Goal: Contribute content: Contribute content

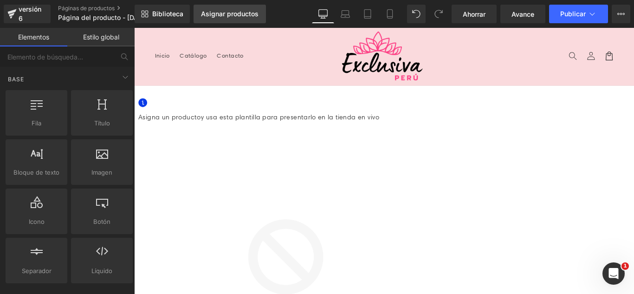
click at [242, 14] on font "Asignar productos" at bounding box center [230, 14] width 58 height 8
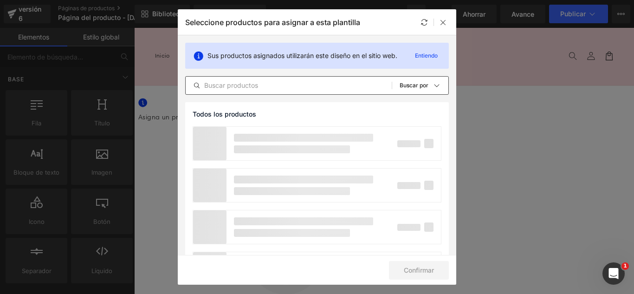
click at [270, 90] on input "text" at bounding box center [289, 85] width 206 height 11
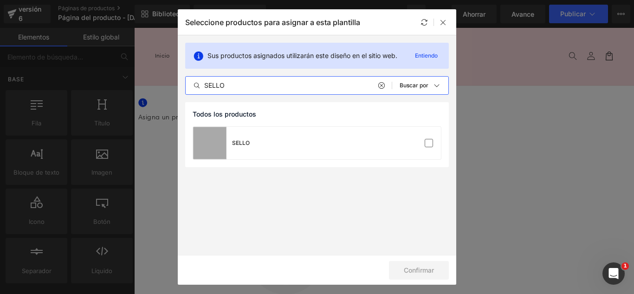
type input "SELLO"
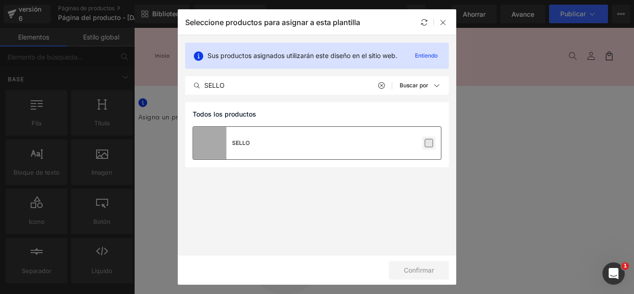
click at [429, 145] on label at bounding box center [428, 143] width 8 height 8
click at [429, 143] on input "checkbox" at bounding box center [429, 143] width 0 height 0
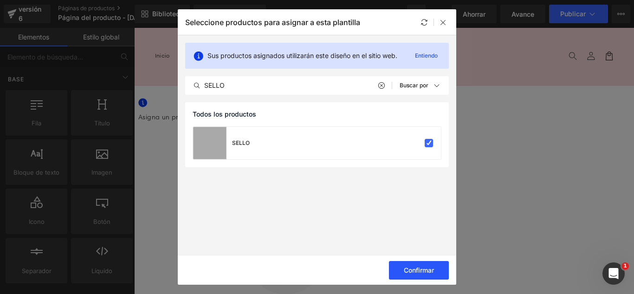
click at [427, 275] on button "Confirmar" at bounding box center [419, 270] width 60 height 19
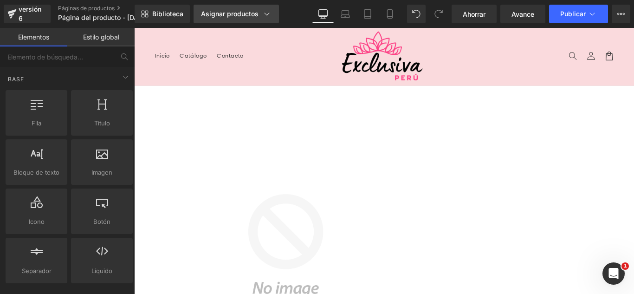
click at [234, 18] on div "Asignar productos" at bounding box center [236, 13] width 70 height 9
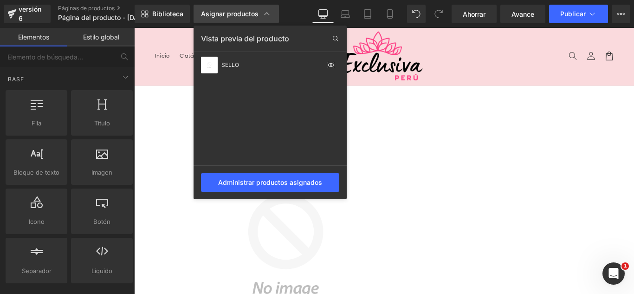
click at [230, 14] on font "Asignar productos" at bounding box center [230, 14] width 58 height 8
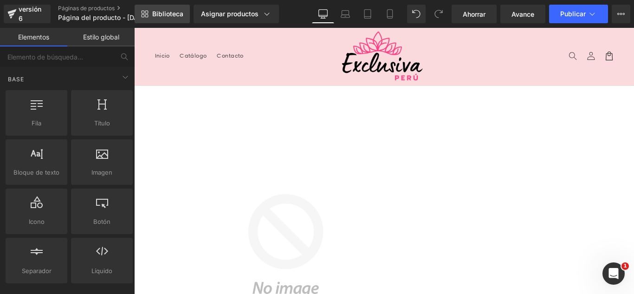
click at [170, 13] on font "Biblioteca" at bounding box center [167, 14] width 31 height 8
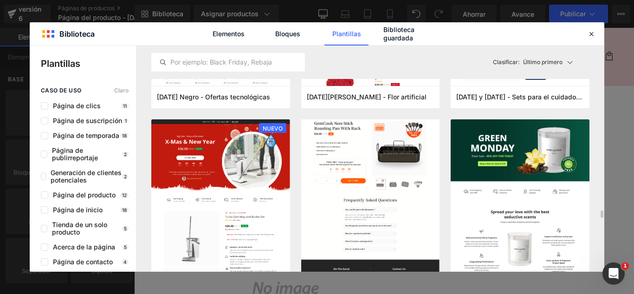
scroll to position [2087, 0]
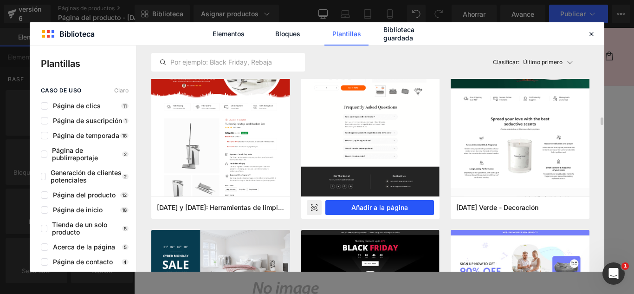
click at [389, 205] on font "Añadir a la página" at bounding box center [379, 207] width 57 height 8
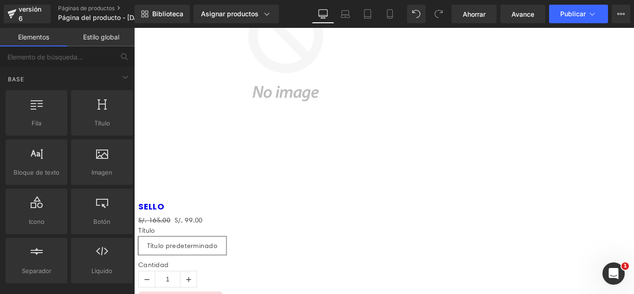
scroll to position [220, 0]
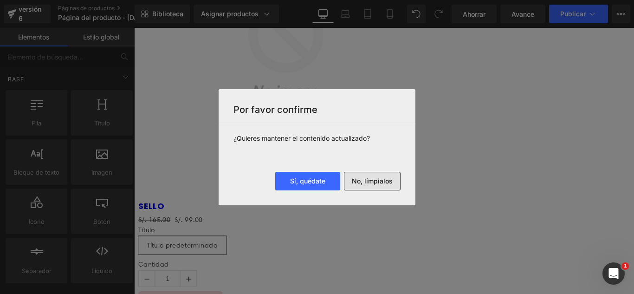
click at [367, 183] on font "No, límpialos" at bounding box center [372, 181] width 41 height 8
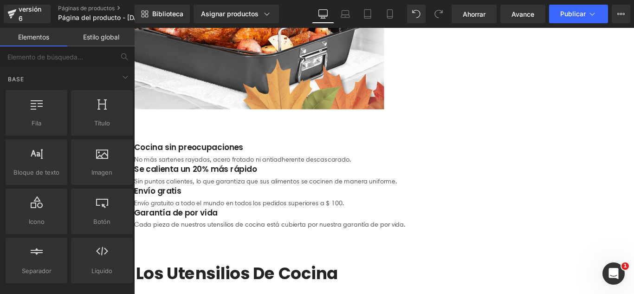
scroll to position [278, 0]
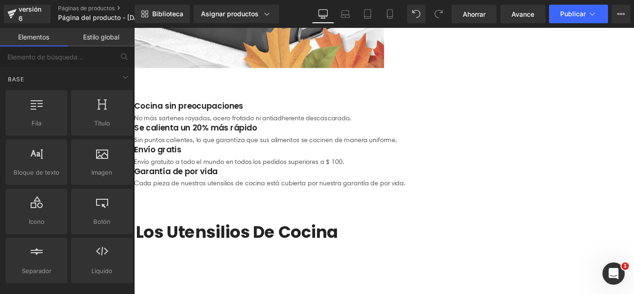
click at [134, 28] on icon at bounding box center [134, 28] width 0 height 0
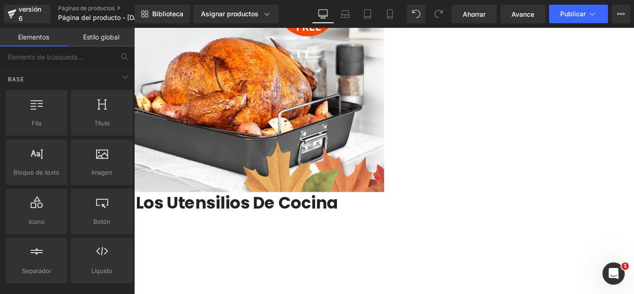
scroll to position [0, 0]
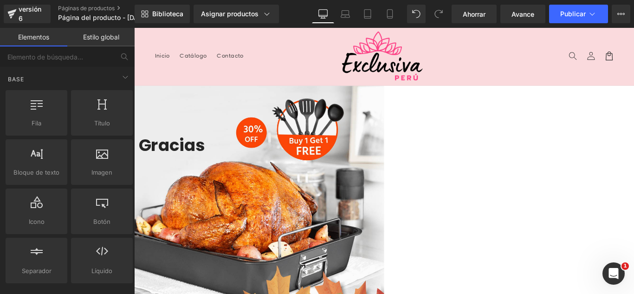
click at [134, 28] on icon at bounding box center [134, 28] width 0 height 0
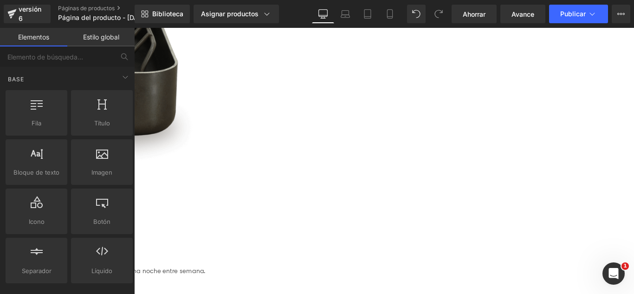
scroll to position [325, 0]
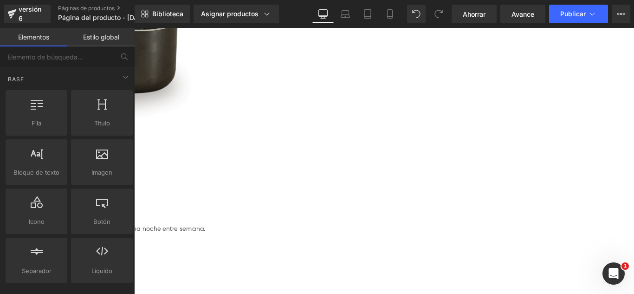
click at [134, 28] on icon at bounding box center [134, 28] width 0 height 0
click at [134, 28] on link at bounding box center [134, 28] width 0 height 0
click at [134, 28] on icon at bounding box center [134, 28] width 0 height 0
click at [134, 28] on link at bounding box center [134, 28] width 0 height 0
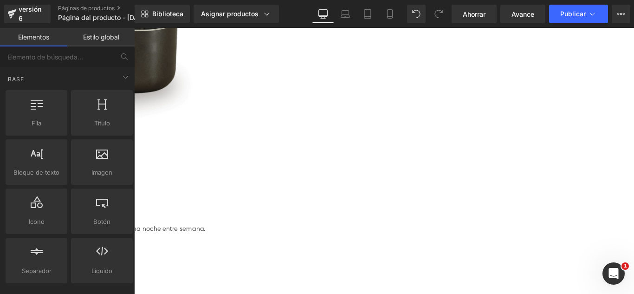
click at [134, 28] on link at bounding box center [134, 28] width 0 height 0
click at [134, 28] on icon at bounding box center [134, 28] width 0 height 0
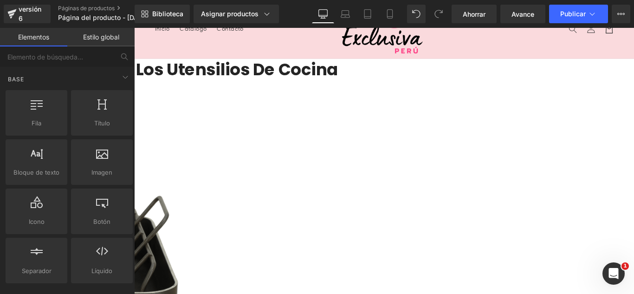
scroll to position [0, 0]
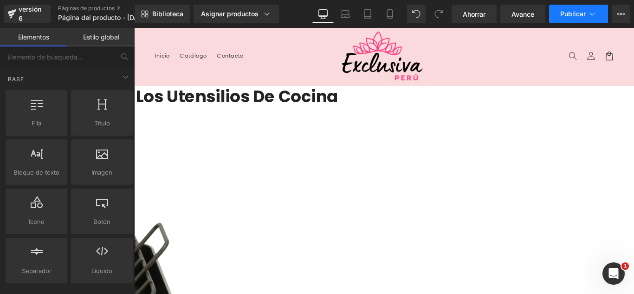
click at [584, 14] on font "Publicar" at bounding box center [573, 14] width 26 height 8
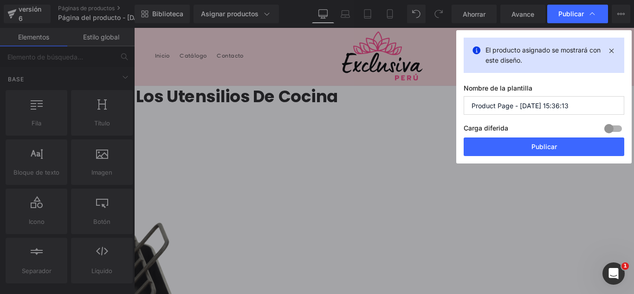
click at [597, 107] on input "Product Page - Aug 16, 15:36:13" at bounding box center [543, 105] width 160 height 19
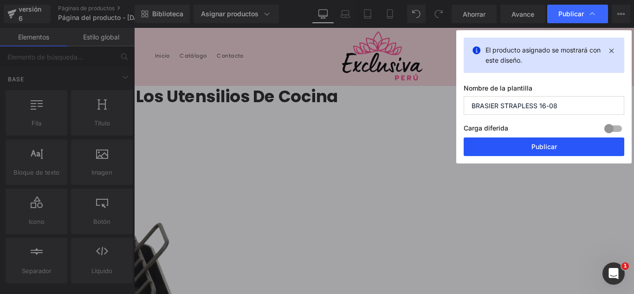
type input "BRASIER STRAPLESS 16-08"
drag, startPoint x: 550, startPoint y: 143, endPoint x: 466, endPoint y: 128, distance: 85.2
click at [550, 143] on font "Publicar" at bounding box center [544, 146] width 26 height 8
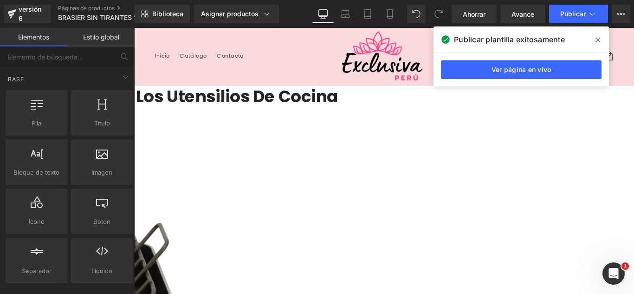
click at [312, 55] on nav "Inicio Catálogo Contacto" at bounding box center [254, 58] width 205 height 19
click at [21, 13] on div "versión 6" at bounding box center [31, 13] width 28 height 21
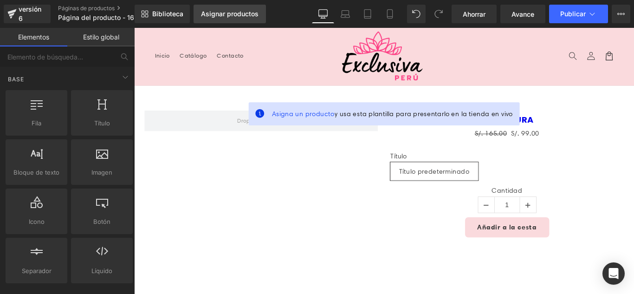
click at [218, 12] on font "Asignar productos" at bounding box center [230, 14] width 58 height 8
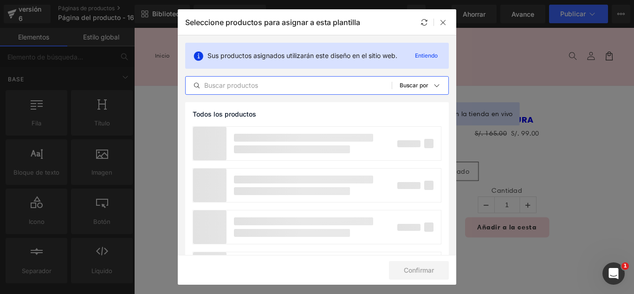
click at [275, 84] on input "text" at bounding box center [289, 85] width 206 height 11
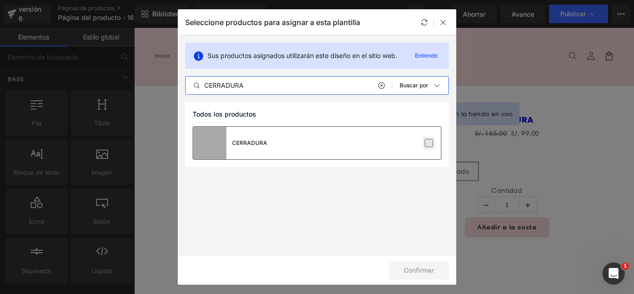
type input "CERRADURA"
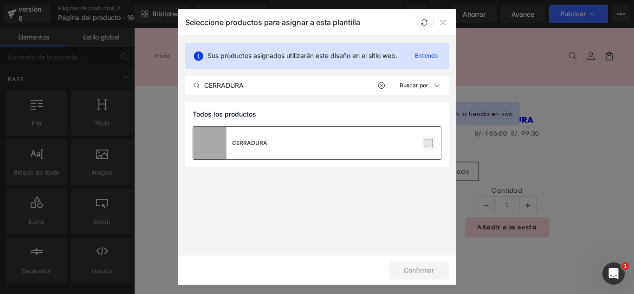
drag, startPoint x: 428, startPoint y: 143, endPoint x: 431, endPoint y: 152, distance: 8.8
click at [429, 143] on label at bounding box center [428, 143] width 8 height 8
click at [429, 143] on input "checkbox" at bounding box center [429, 143] width 0 height 0
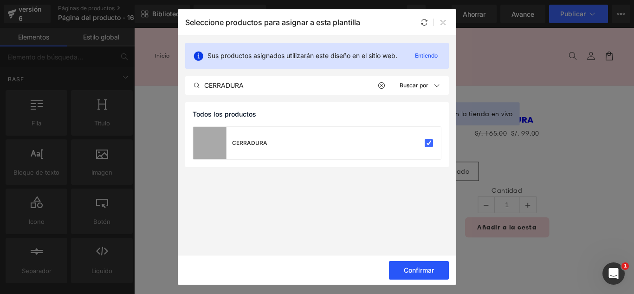
click at [431, 275] on button "Confirmar" at bounding box center [419, 270] width 60 height 19
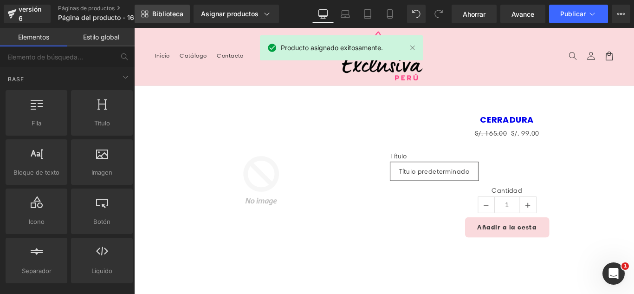
click at [165, 13] on font "Biblioteca" at bounding box center [167, 14] width 31 height 8
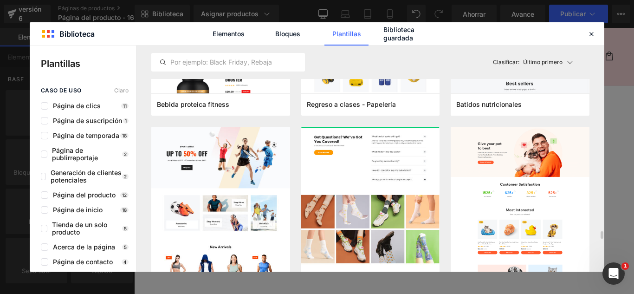
scroll to position [2690, 0]
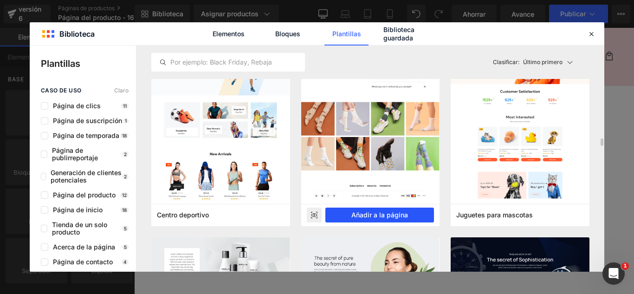
click at [410, 217] on button "Añadir a la página" at bounding box center [379, 214] width 109 height 15
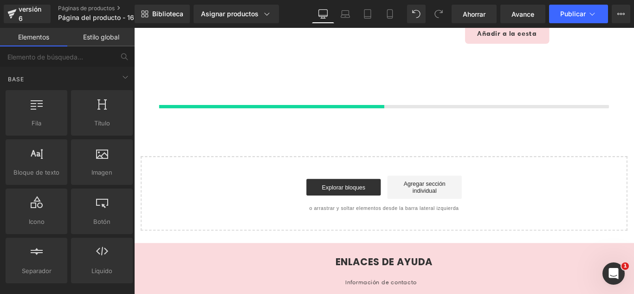
scroll to position [220, 0]
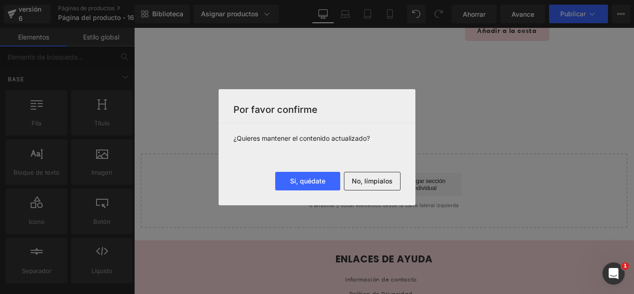
click at [377, 186] on button "No, límpialos" at bounding box center [372, 181] width 57 height 19
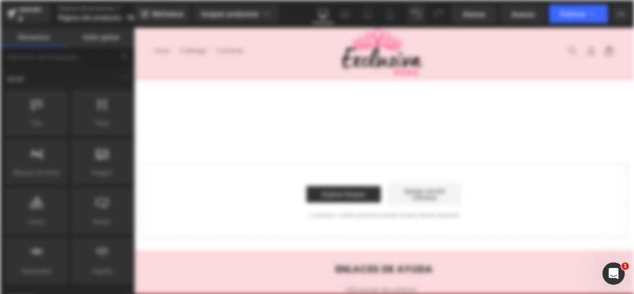
scroll to position [0, 0]
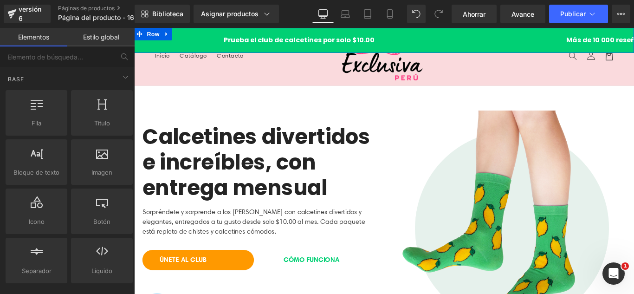
click at [169, 34] on icon at bounding box center [170, 35] width 6 height 7
click at [192, 32] on icon at bounding box center [192, 35] width 6 height 6
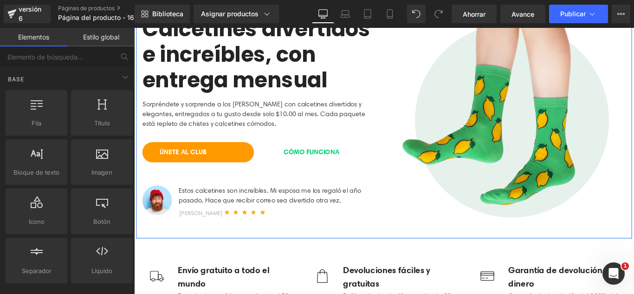
scroll to position [139, 0]
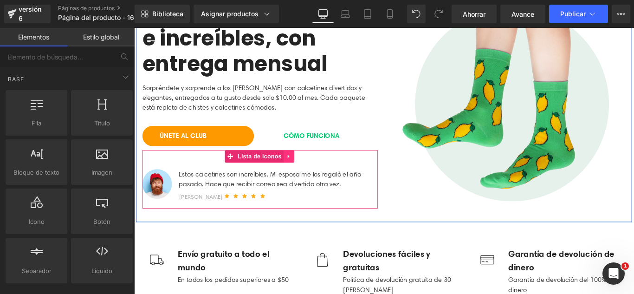
click at [305, 174] on icon at bounding box center [308, 172] width 6 height 7
click at [311, 174] on icon at bounding box center [314, 172] width 6 height 7
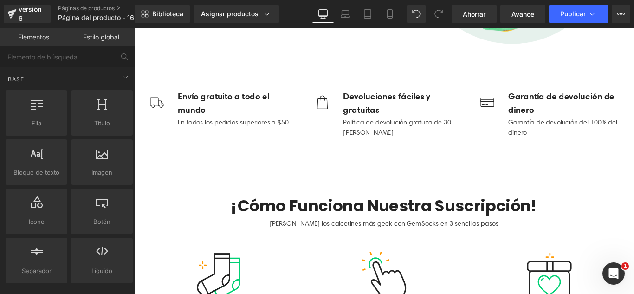
scroll to position [325, 0]
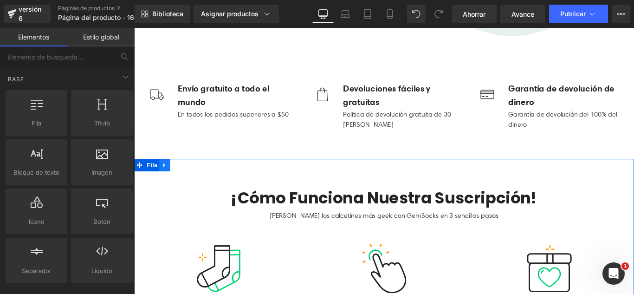
click at [168, 181] on link at bounding box center [168, 182] width 12 height 14
click at [190, 180] on icon at bounding box center [192, 181] width 6 height 7
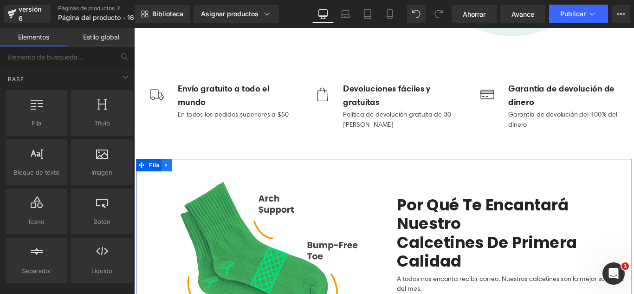
click at [170, 180] on icon at bounding box center [170, 181] width 6 height 7
click at [192, 181] on icon at bounding box center [195, 182] width 6 height 6
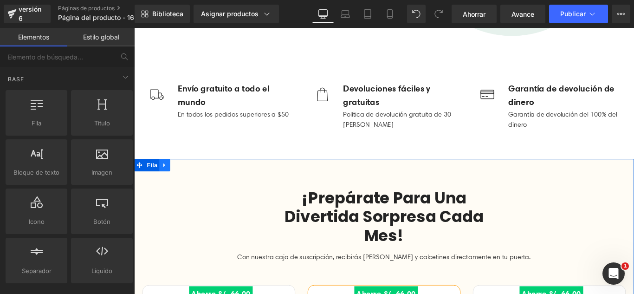
click at [167, 181] on icon at bounding box center [168, 181] width 6 height 7
click at [189, 182] on icon at bounding box center [192, 182] width 6 height 6
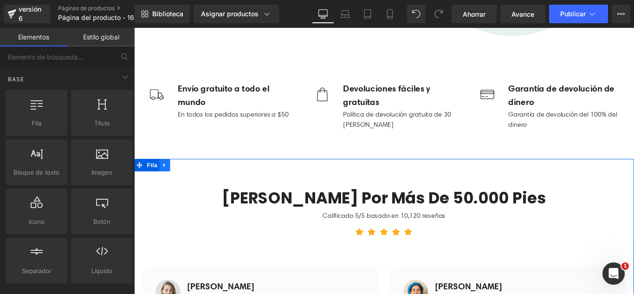
click at [167, 181] on icon at bounding box center [168, 181] width 6 height 7
click at [189, 182] on icon at bounding box center [192, 182] width 6 height 6
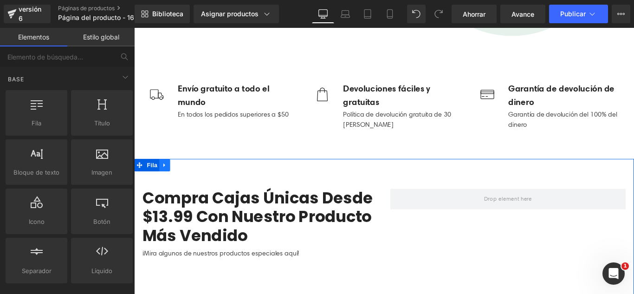
click at [167, 184] on link at bounding box center [168, 182] width 12 height 14
click at [189, 181] on icon at bounding box center [192, 182] width 6 height 6
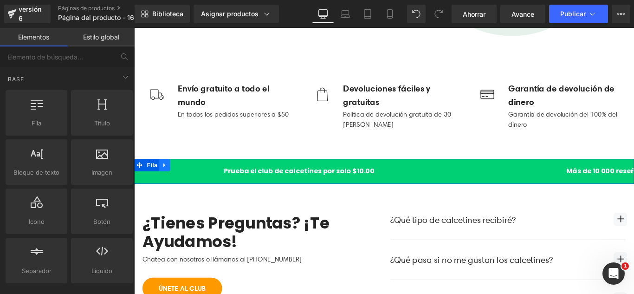
click at [166, 178] on icon at bounding box center [168, 181] width 6 height 7
click at [189, 181] on icon at bounding box center [192, 182] width 6 height 6
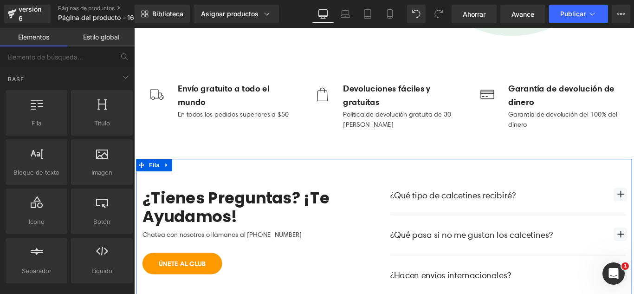
click at [168, 181] on icon at bounding box center [170, 181] width 6 height 7
click at [194, 181] on icon at bounding box center [195, 182] width 6 height 6
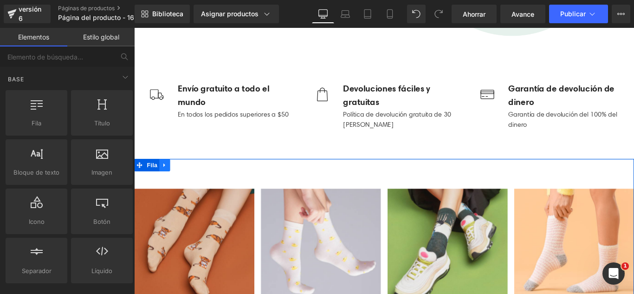
click at [168, 180] on icon at bounding box center [168, 181] width 6 height 7
click at [189, 180] on icon at bounding box center [192, 182] width 6 height 6
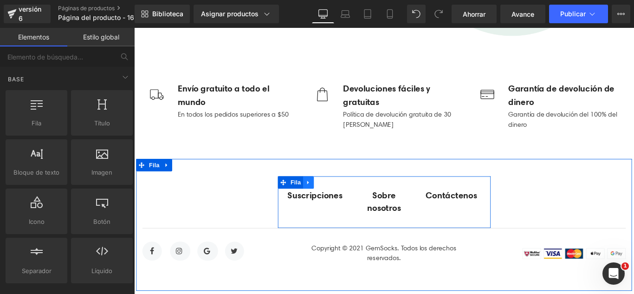
click at [326, 198] on icon at bounding box center [329, 201] width 6 height 7
click at [351, 200] on icon at bounding box center [354, 201] width 6 height 6
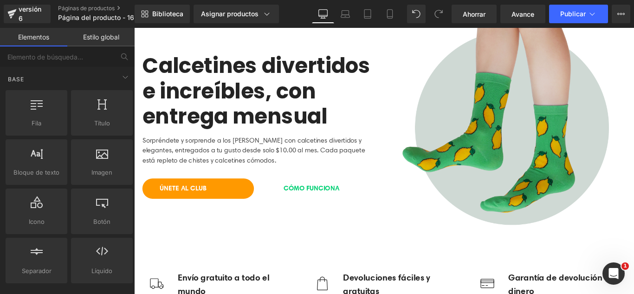
scroll to position [0, 0]
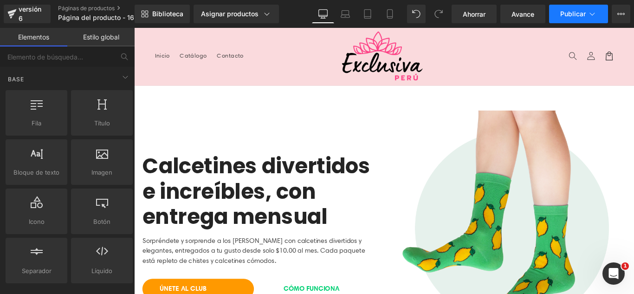
click at [586, 14] on button "Publicar" at bounding box center [578, 14] width 59 height 19
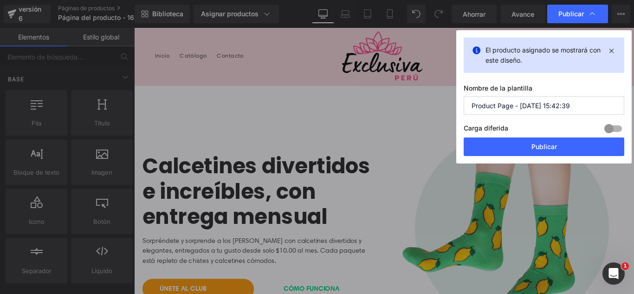
click at [578, 103] on input "Product Page - [DATE] 15:42:39" at bounding box center [543, 105] width 160 height 19
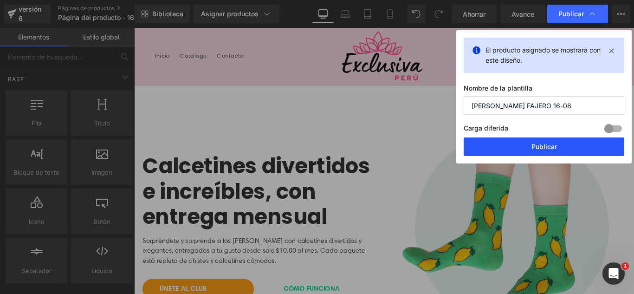
type input "[PERSON_NAME] FAJERO 16-08"
click at [558, 149] on button "Publicar" at bounding box center [543, 146] width 160 height 19
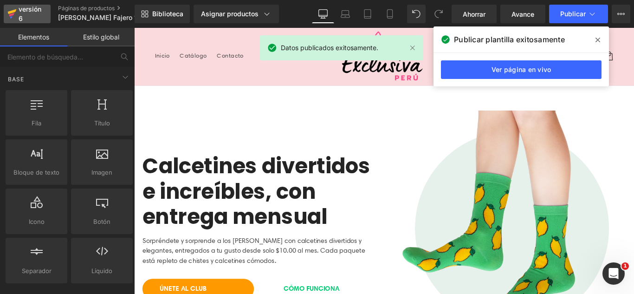
click at [26, 14] on div "versión 6" at bounding box center [31, 13] width 28 height 21
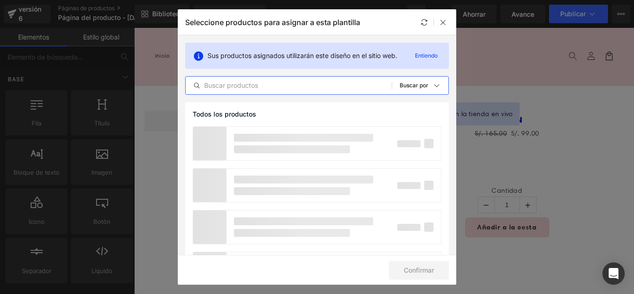
click at [256, 89] on input "text" at bounding box center [289, 85] width 206 height 11
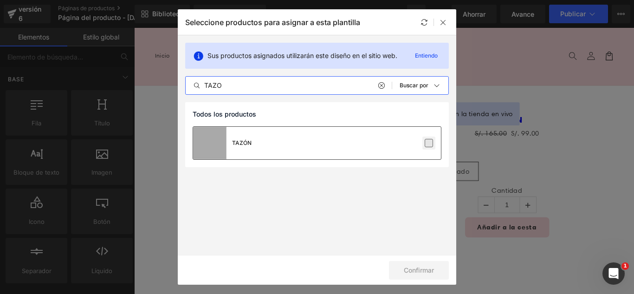
type input "TAZO"
click at [426, 143] on label at bounding box center [428, 143] width 8 height 8
click at [429, 143] on input "checkbox" at bounding box center [429, 143] width 0 height 0
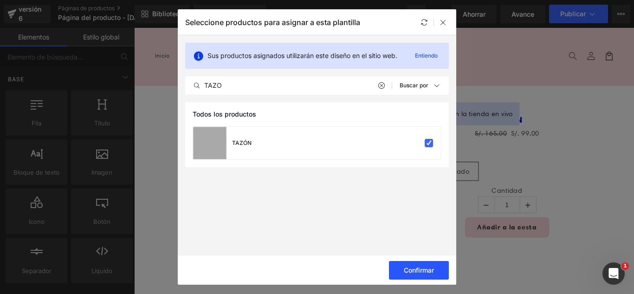
click at [429, 270] on font "Confirmar" at bounding box center [418, 270] width 30 height 8
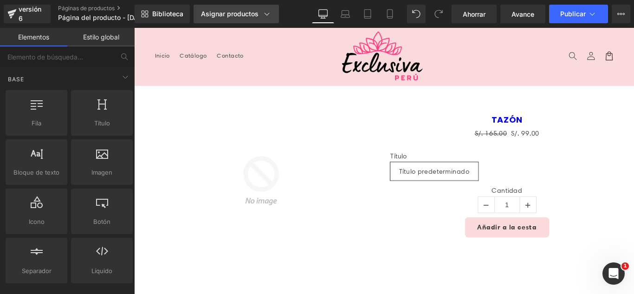
click at [217, 13] on font "Asignar productos" at bounding box center [230, 14] width 58 height 8
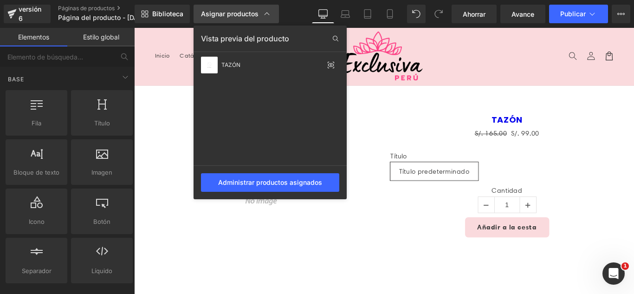
click at [218, 13] on font "Asignar productos" at bounding box center [230, 14] width 58 height 8
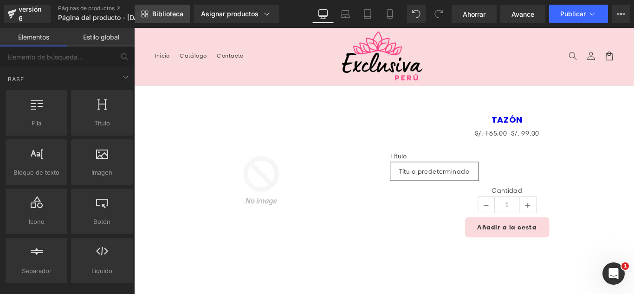
click at [173, 16] on font "Biblioteca" at bounding box center [167, 14] width 31 height 8
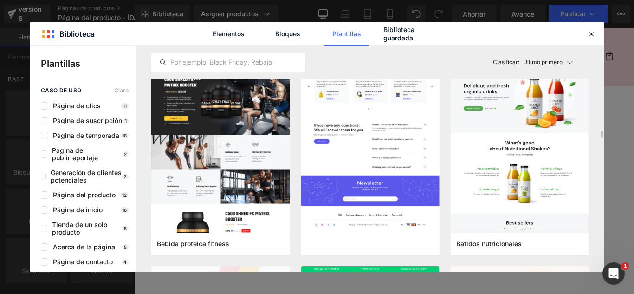
scroll to position [2551, 0]
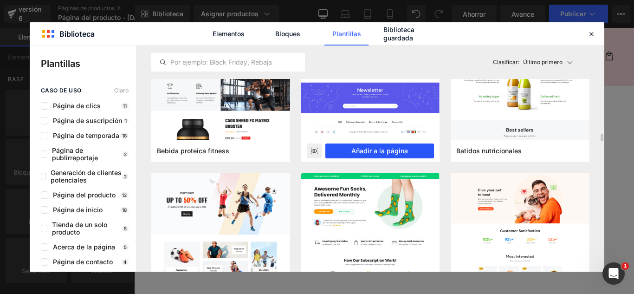
click at [411, 155] on button "Añadir a la página" at bounding box center [379, 150] width 109 height 15
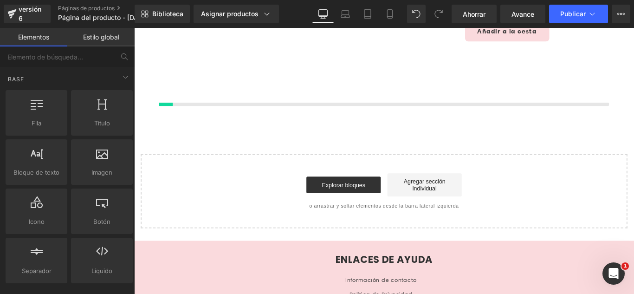
scroll to position [220, 0]
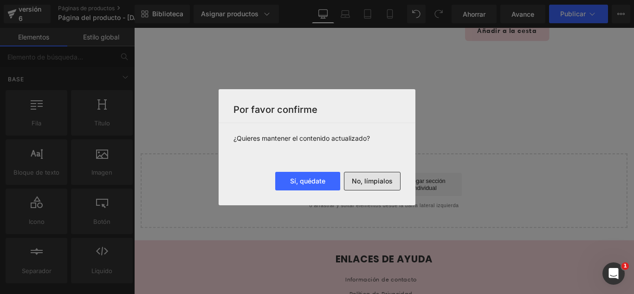
click at [381, 180] on font "No, límpialos" at bounding box center [372, 181] width 41 height 8
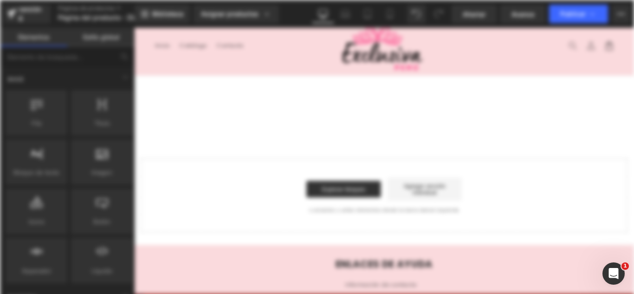
scroll to position [0, 0]
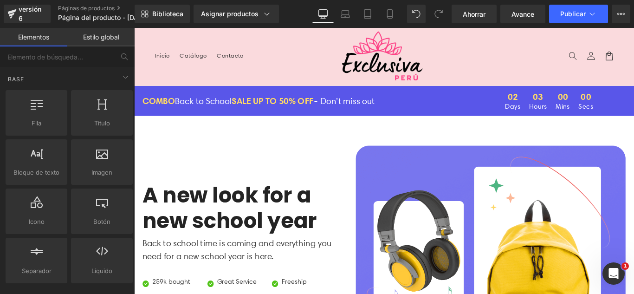
click at [219, 70] on header "Menú Inicio Catálogo Contacto Iniciar sesión Inicio Catálogo Contacto [GEOGRAPH…" at bounding box center [414, 60] width 561 height 64
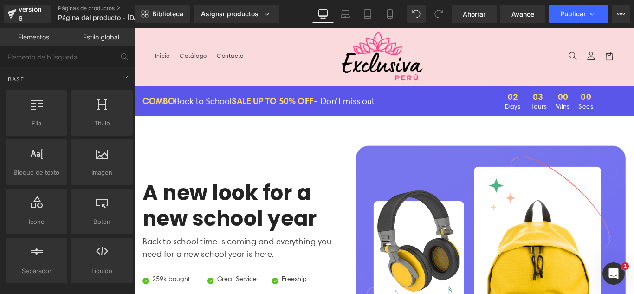
click at [184, 75] on header "Menú Inicio Catálogo Contacto Iniciar sesión Inicio Catálogo Contacto [GEOGRAPH…" at bounding box center [414, 60] width 561 height 64
click at [203, 157] on div "A new look for a new school year Heading Back to school time is coming and ever…" at bounding box center [414, 290] width 557 height 289
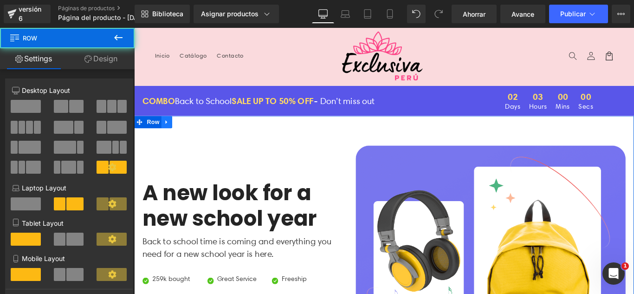
click at [168, 133] on icon at bounding box center [170, 133] width 6 height 7
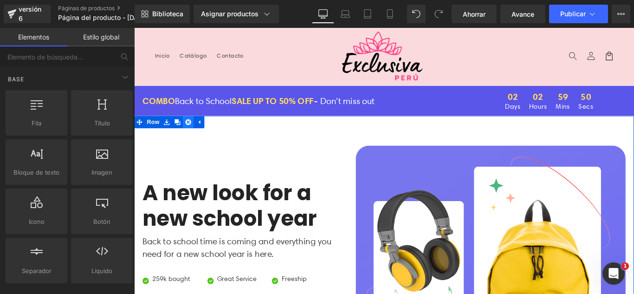
click at [192, 134] on icon at bounding box center [195, 133] width 6 height 7
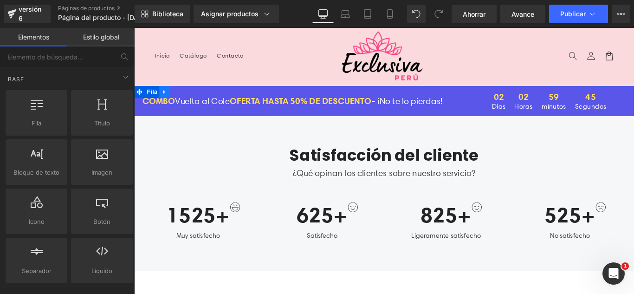
click at [167, 101] on icon at bounding box center [168, 100] width 2 height 4
click at [189, 100] on icon at bounding box center [192, 99] width 6 height 6
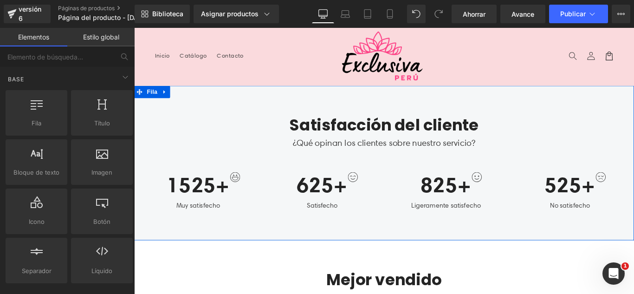
click at [165, 99] on icon at bounding box center [168, 99] width 6 height 7
click at [190, 99] on icon at bounding box center [192, 99] width 6 height 7
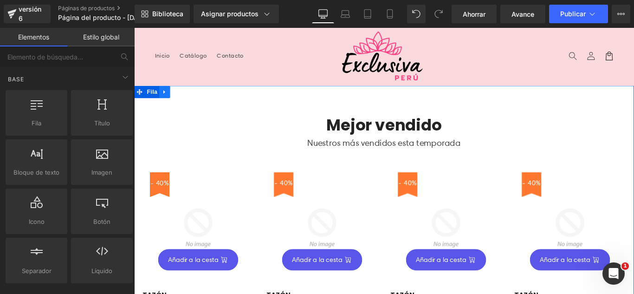
click at [166, 102] on icon at bounding box center [168, 99] width 6 height 7
click at [190, 102] on icon at bounding box center [192, 99] width 6 height 6
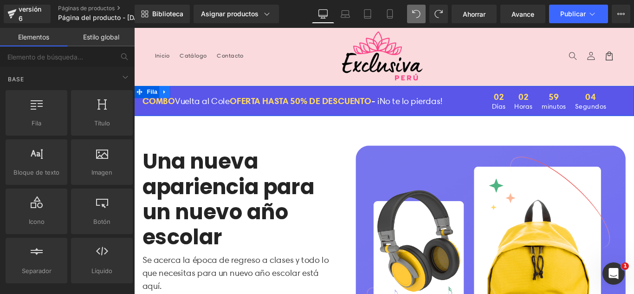
click at [167, 100] on icon at bounding box center [168, 100] width 2 height 4
click at [189, 97] on icon at bounding box center [192, 99] width 6 height 6
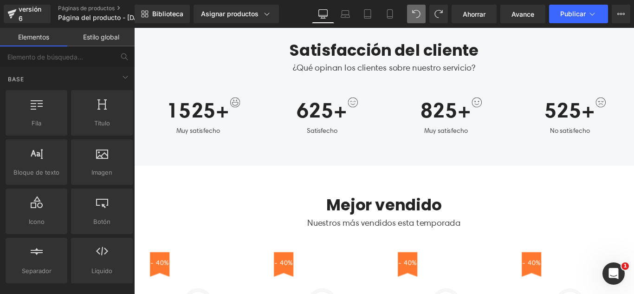
scroll to position [557, 0]
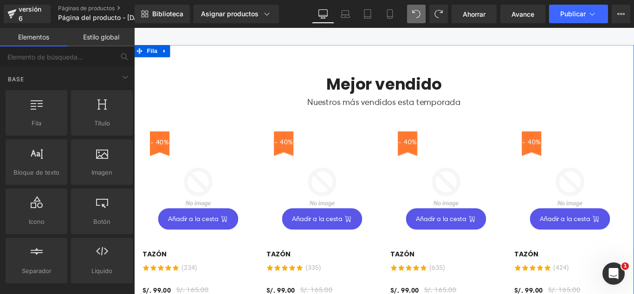
click at [166, 57] on icon at bounding box center [168, 53] width 6 height 7
click at [192, 57] on link at bounding box center [192, 54] width 12 height 14
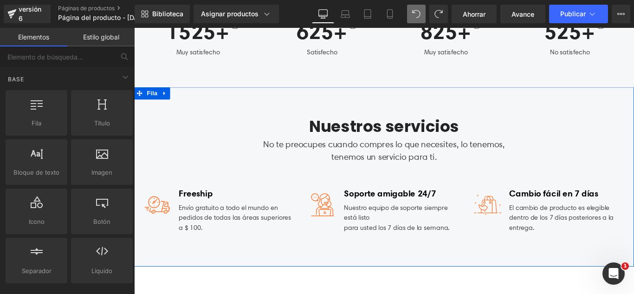
scroll to position [464, 0]
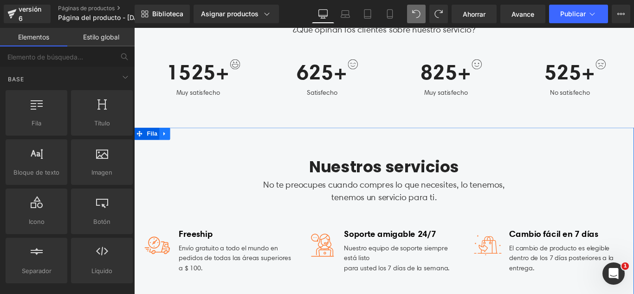
click at [164, 150] on link at bounding box center [168, 147] width 12 height 14
click at [189, 147] on icon at bounding box center [192, 146] width 6 height 6
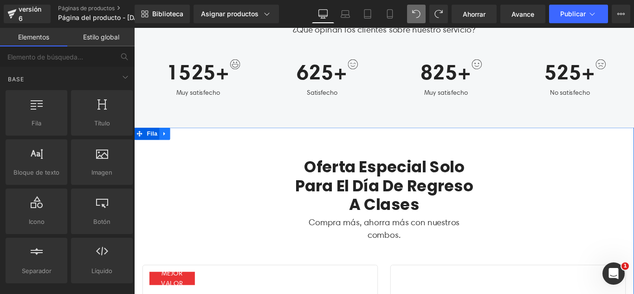
click at [168, 149] on icon at bounding box center [168, 146] width 6 height 7
click at [189, 145] on icon at bounding box center [192, 146] width 6 height 6
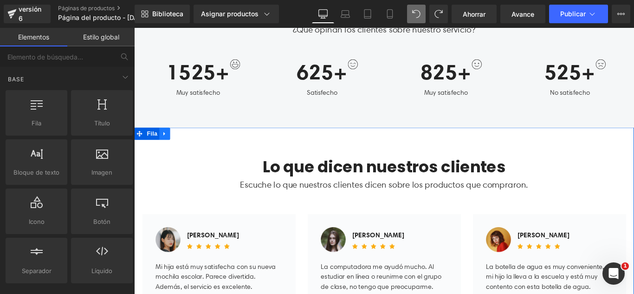
click at [166, 148] on icon at bounding box center [168, 146] width 6 height 7
click at [192, 147] on link at bounding box center [192, 147] width 12 height 14
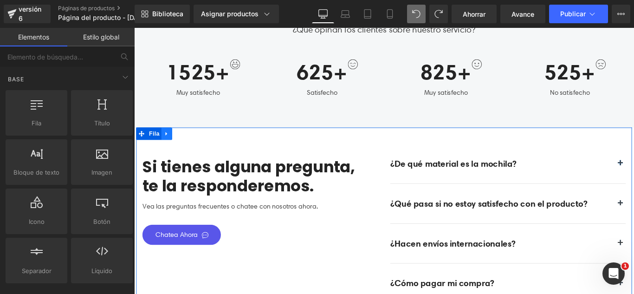
click at [171, 145] on icon at bounding box center [170, 146] width 6 height 7
click at [197, 146] on link at bounding box center [195, 147] width 12 height 14
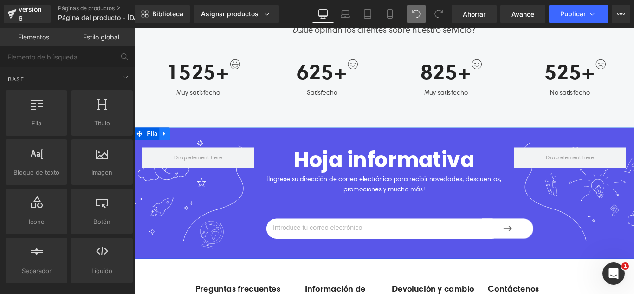
click at [165, 149] on icon at bounding box center [168, 146] width 6 height 7
click at [189, 147] on icon at bounding box center [192, 146] width 6 height 7
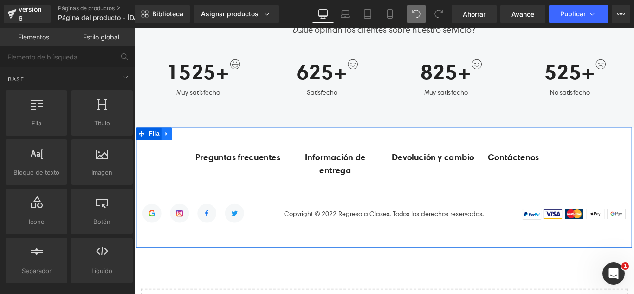
click at [167, 146] on icon at bounding box center [170, 146] width 6 height 7
click at [192, 147] on icon at bounding box center [195, 146] width 6 height 6
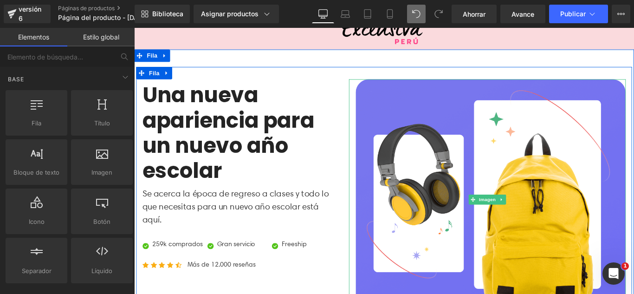
scroll to position [0, 0]
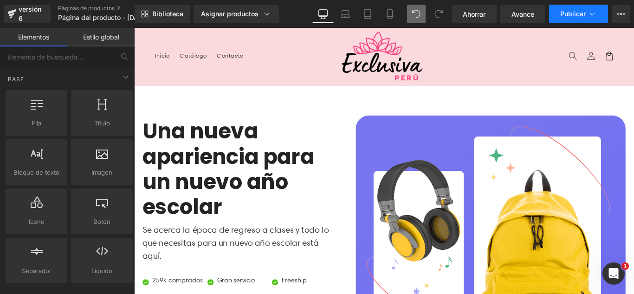
click at [564, 19] on button "Publicar" at bounding box center [578, 14] width 59 height 19
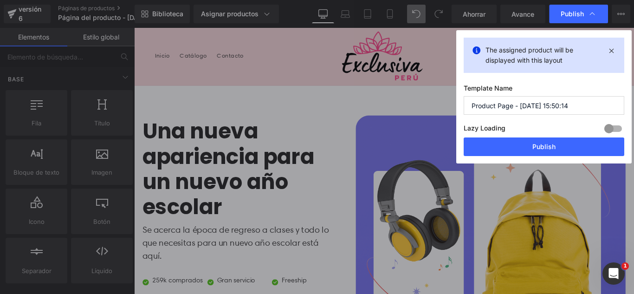
click at [573, 105] on input "Product Page - Aug 16, 15:50:14" at bounding box center [543, 105] width 160 height 19
click at [572, 104] on input "Product Page - Aug 16, 15:50:14" at bounding box center [543, 105] width 160 height 19
click at [572, 103] on input "Product Page - Aug 16, 15:50:14" at bounding box center [543, 105] width 160 height 19
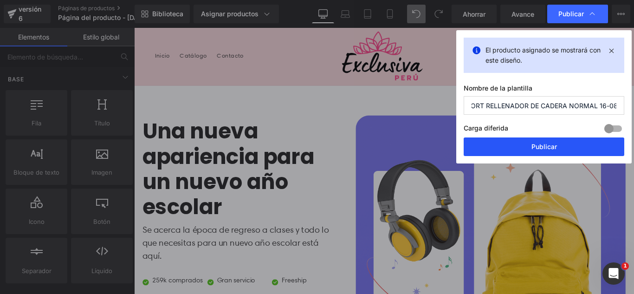
type input "SHORT RELLENADOR DE CADERA NORMAL 16-08"
drag, startPoint x: 471, startPoint y: 137, endPoint x: 557, endPoint y: 146, distance: 86.8
click at [557, 146] on button "Publicar" at bounding box center [543, 146] width 160 height 19
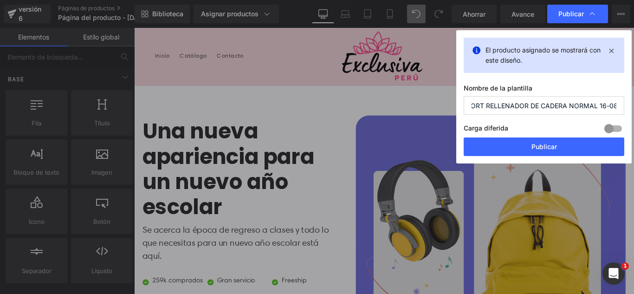
scroll to position [0, 0]
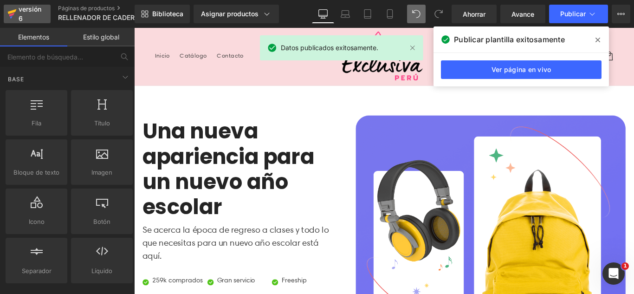
click at [34, 15] on div "versión 6" at bounding box center [31, 13] width 28 height 21
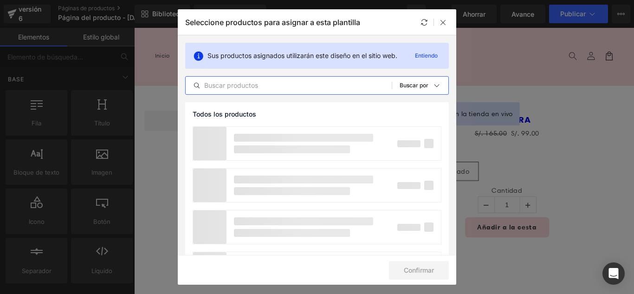
click at [288, 83] on input "text" at bounding box center [289, 85] width 206 height 11
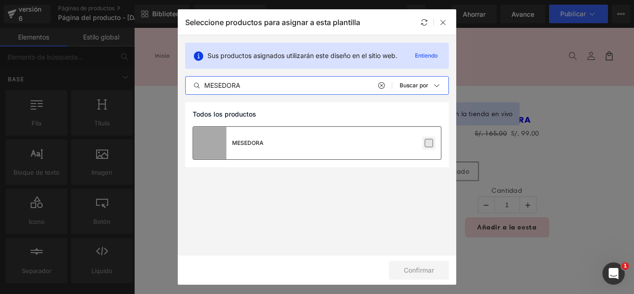
type input "MESEDORA"
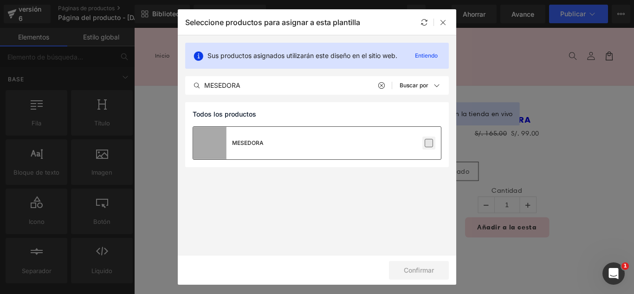
click at [427, 141] on label at bounding box center [428, 143] width 8 height 8
click at [429, 143] on input "checkbox" at bounding box center [429, 143] width 0 height 0
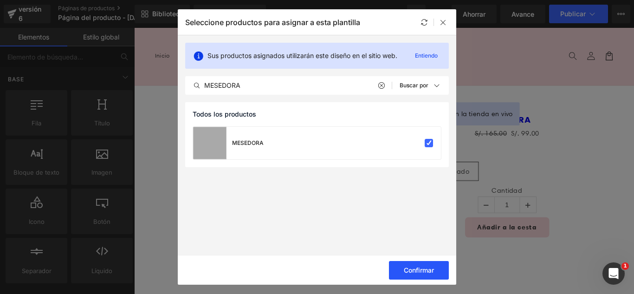
click at [434, 268] on button "Confirmar" at bounding box center [419, 270] width 60 height 19
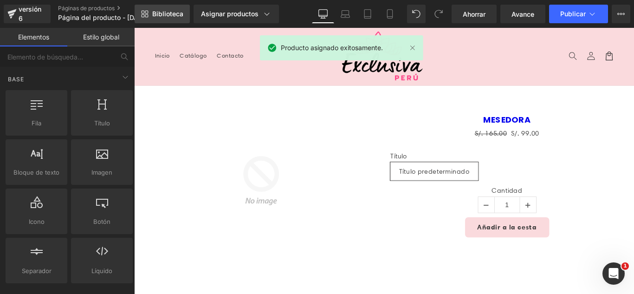
click at [167, 16] on link "Biblioteca" at bounding box center [161, 14] width 55 height 19
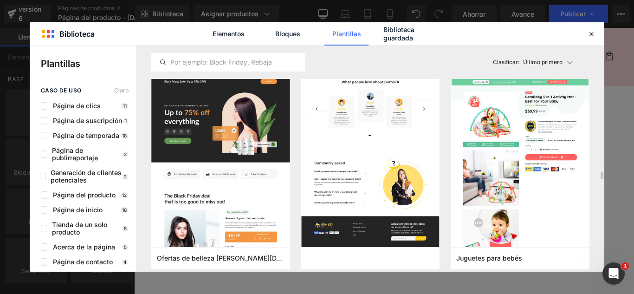
scroll to position [3710, 0]
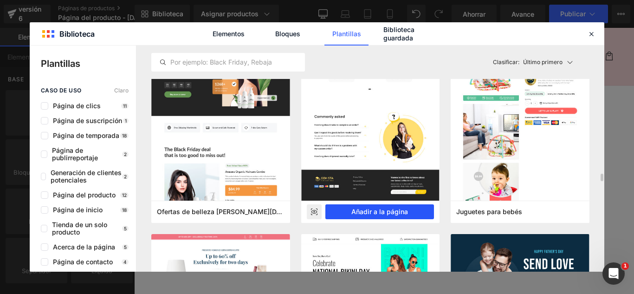
click at [397, 213] on font "Añadir a la página" at bounding box center [379, 211] width 57 height 8
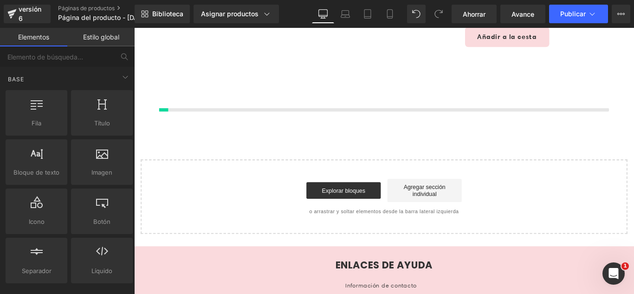
scroll to position [220, 0]
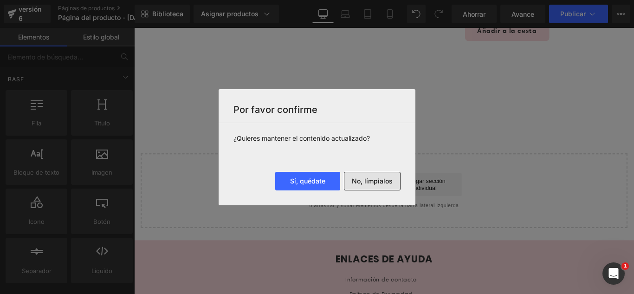
click at [362, 179] on font "No, límpialos" at bounding box center [372, 181] width 41 height 8
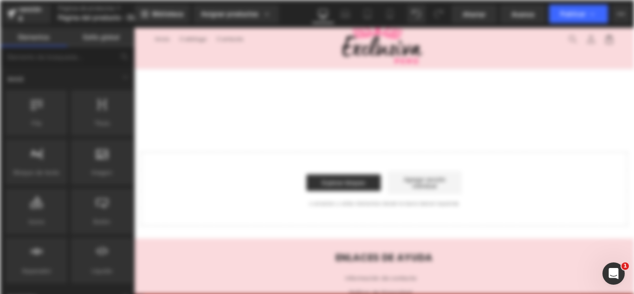
scroll to position [0, 0]
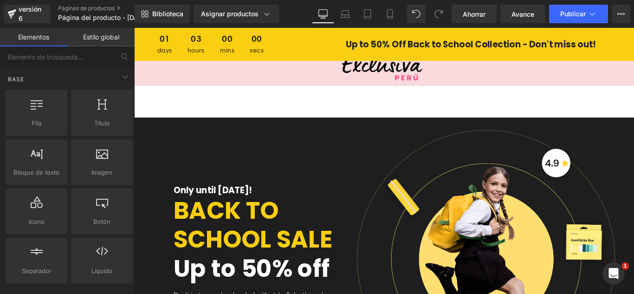
click at [319, 43] on div "01 days 03 hours 00 mins 00 secs Countdown Timer" at bounding box center [237, 46] width 169 height 27
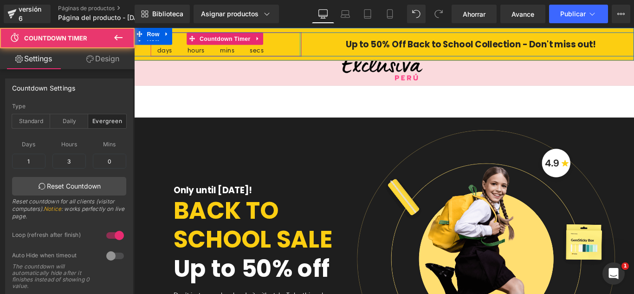
click at [170, 35] on icon at bounding box center [170, 35] width 2 height 4
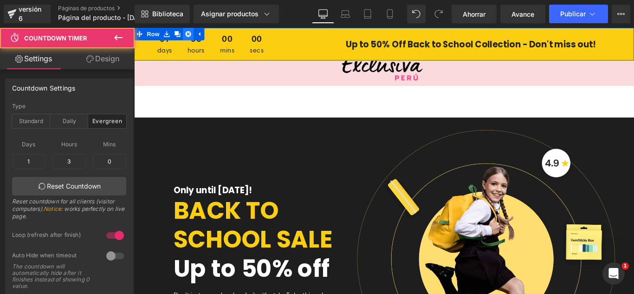
click at [196, 33] on icon at bounding box center [195, 35] width 6 height 6
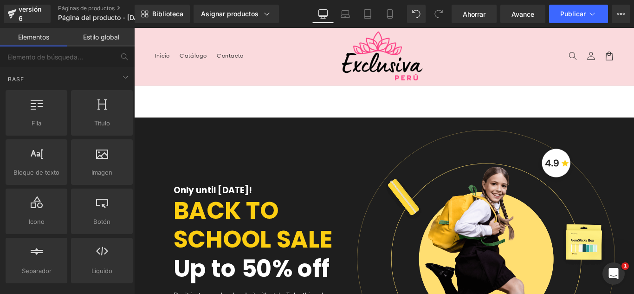
scroll to position [87, 0]
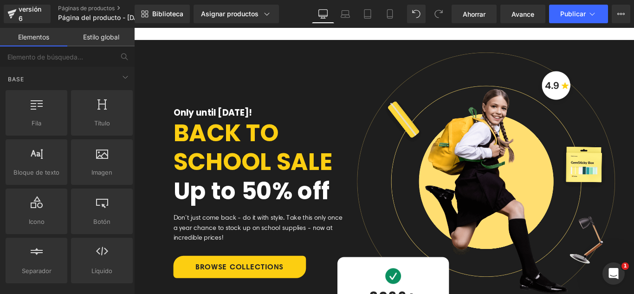
drag, startPoint x: 317, startPoint y: 94, endPoint x: 321, endPoint y: 106, distance: 12.2
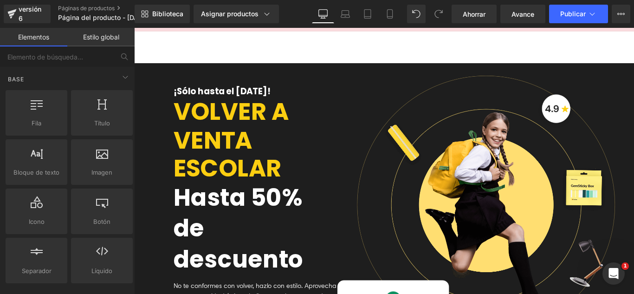
scroll to position [93, 0]
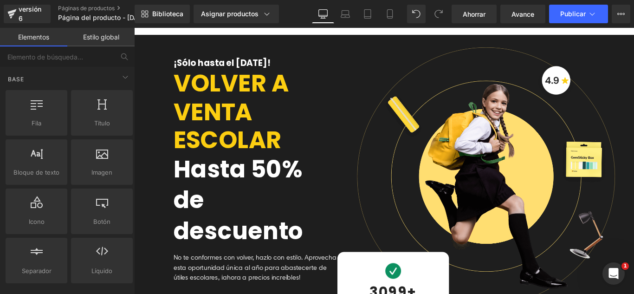
click at [158, 56] on div "¡Sólo hasta el 30 de septiembre! Título VOLVER A VENTA ESCOLAR Título Hasta 50%…" at bounding box center [251, 206] width 234 height 341
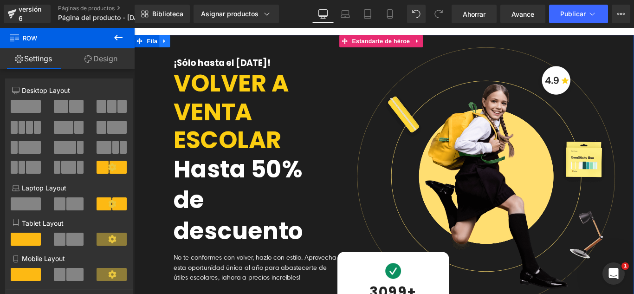
click at [170, 43] on icon at bounding box center [168, 42] width 6 height 7
click at [188, 43] on link at bounding box center [192, 43] width 12 height 14
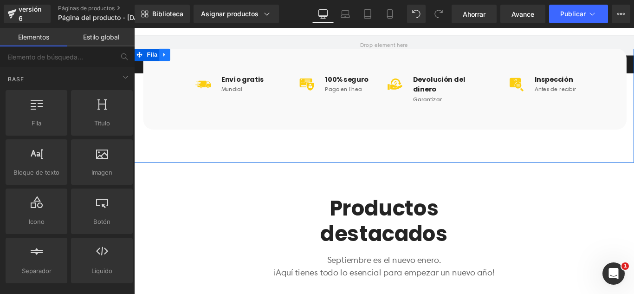
click at [166, 57] on icon at bounding box center [168, 58] width 6 height 7
click at [186, 59] on link at bounding box center [192, 58] width 12 height 14
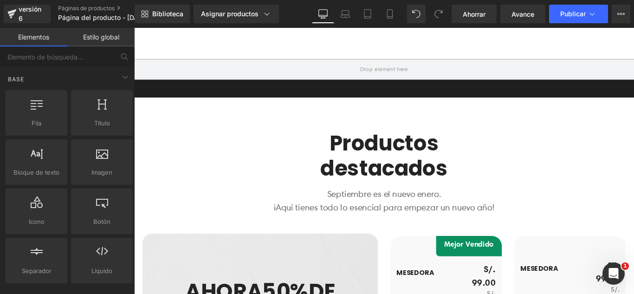
scroll to position [0, 0]
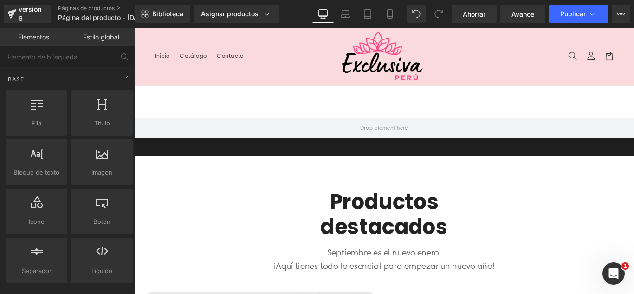
drag, startPoint x: 315, startPoint y: 107, endPoint x: 329, endPoint y: 133, distance: 29.7
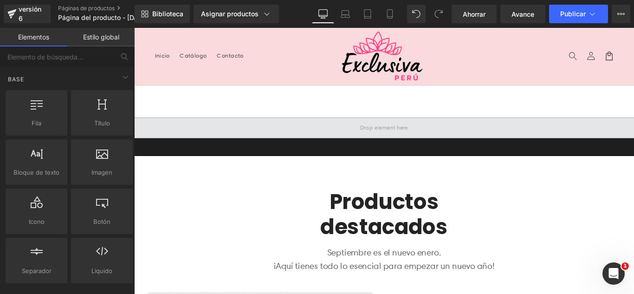
click at [329, 132] on span at bounding box center [414, 139] width 561 height 23
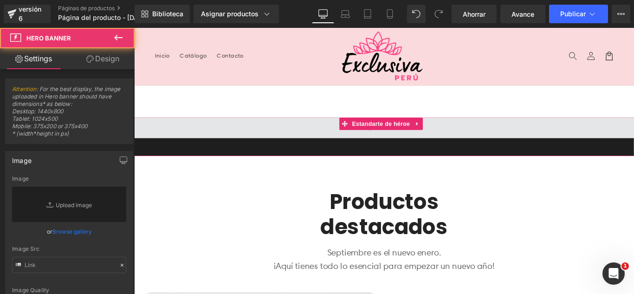
drag, startPoint x: 329, startPoint y: 134, endPoint x: 329, endPoint y: 141, distance: 7.0
click at [329, 138] on span at bounding box center [414, 139] width 561 height 23
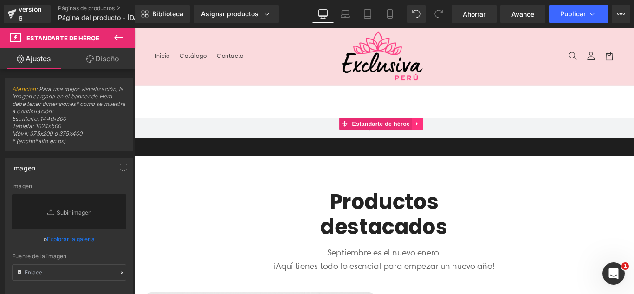
click at [449, 134] on icon at bounding box center [452, 135] width 6 height 7
click at [456, 135] on icon at bounding box center [458, 135] width 6 height 6
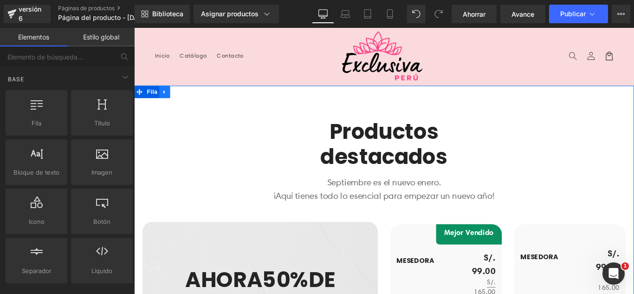
click at [166, 102] on icon at bounding box center [168, 99] width 6 height 7
click at [190, 98] on icon at bounding box center [192, 99] width 6 height 6
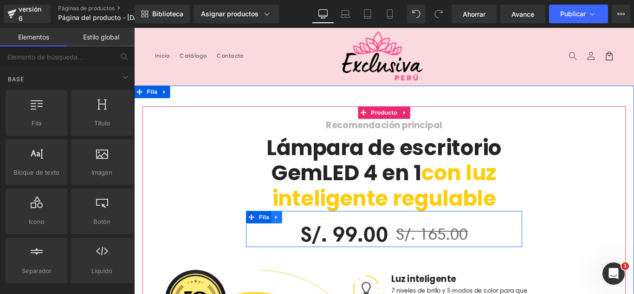
click at [291, 240] on icon at bounding box center [294, 240] width 6 height 7
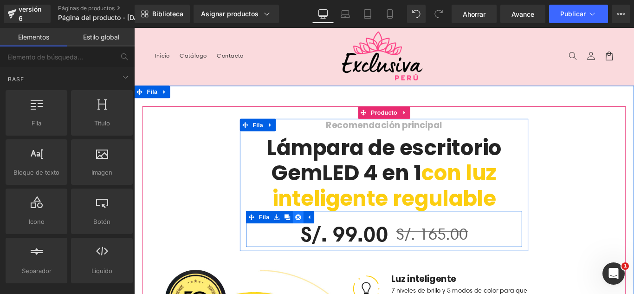
click at [315, 239] on icon at bounding box center [318, 240] width 6 height 6
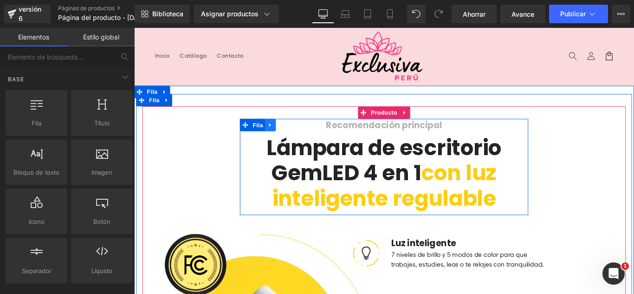
click at [284, 139] on icon at bounding box center [287, 137] width 6 height 7
click at [308, 136] on icon at bounding box center [311, 137] width 6 height 6
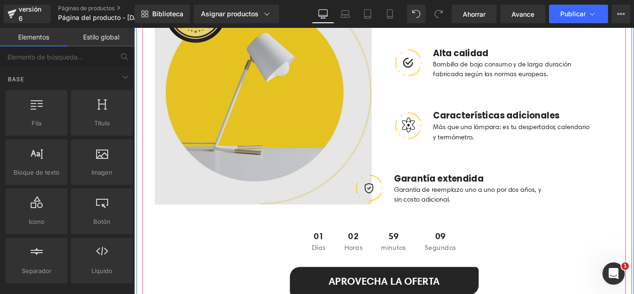
scroll to position [186, 0]
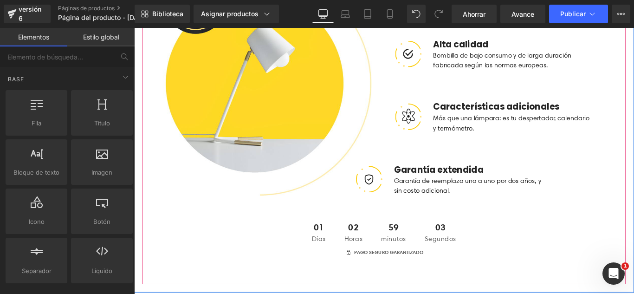
click at [287, 253] on div "Imagen Fila Imagen Luz inteligente Título 7 niveles de brillo y 5 modos de colo…" at bounding box center [414, 122] width 543 height 357
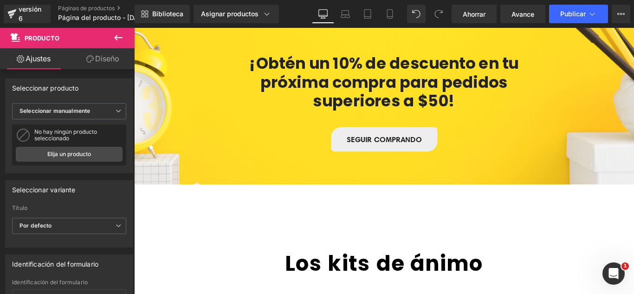
scroll to position [464, 0]
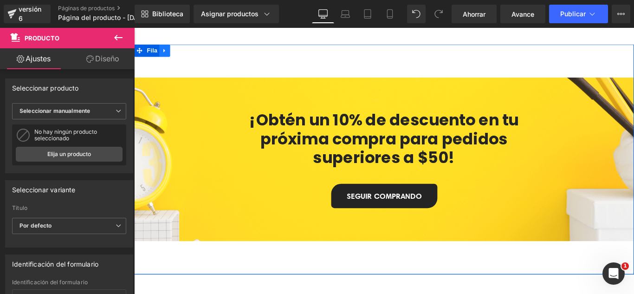
click at [165, 56] on icon at bounding box center [168, 53] width 6 height 7
click at [189, 54] on icon at bounding box center [192, 53] width 6 height 7
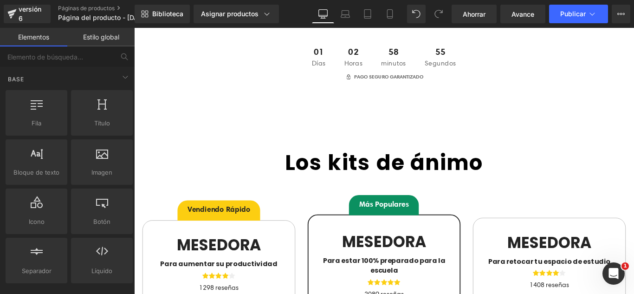
scroll to position [325, 0]
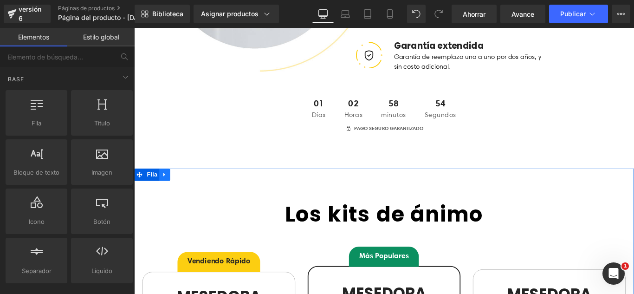
click at [168, 195] on icon at bounding box center [168, 192] width 6 height 7
click at [189, 193] on icon at bounding box center [192, 192] width 6 height 7
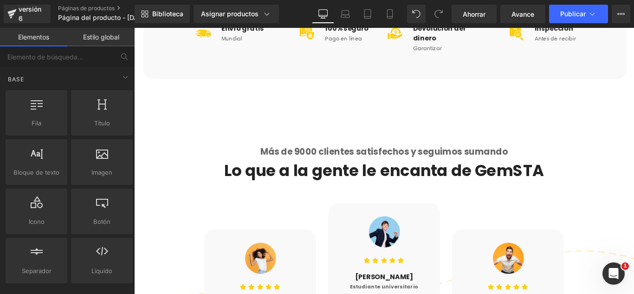
scroll to position [510, 0]
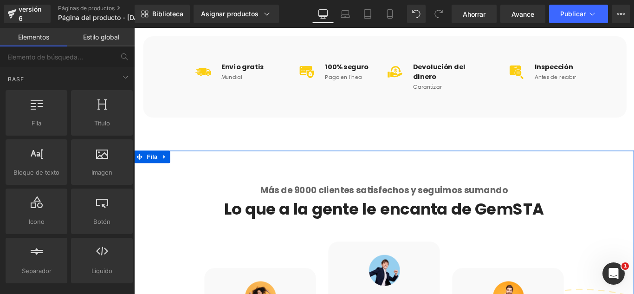
drag, startPoint x: 168, startPoint y: 162, endPoint x: 186, endPoint y: 162, distance: 18.1
click at [166, 169] on icon at bounding box center [168, 172] width 6 height 7
click at [189, 169] on icon at bounding box center [192, 172] width 6 height 6
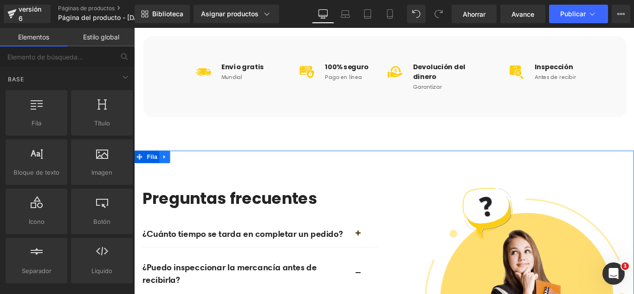
click at [166, 166] on link at bounding box center [168, 173] width 12 height 14
click at [189, 169] on icon at bounding box center [192, 172] width 6 height 6
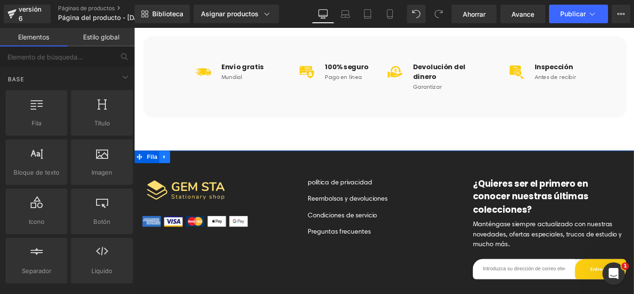
click at [167, 170] on icon at bounding box center [168, 172] width 2 height 4
click at [190, 169] on icon at bounding box center [192, 172] width 6 height 6
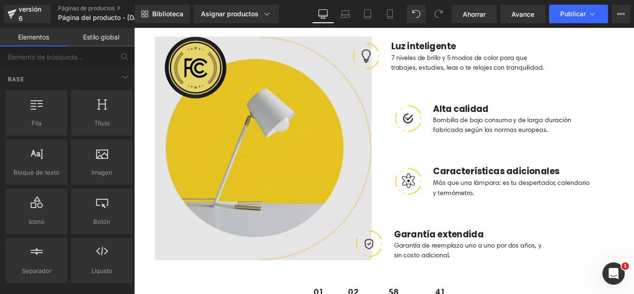
scroll to position [0, 0]
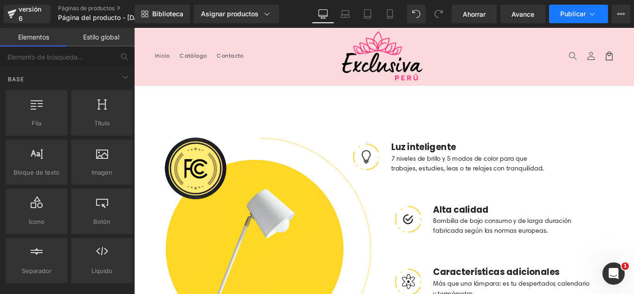
click at [589, 16] on icon at bounding box center [591, 13] width 9 height 9
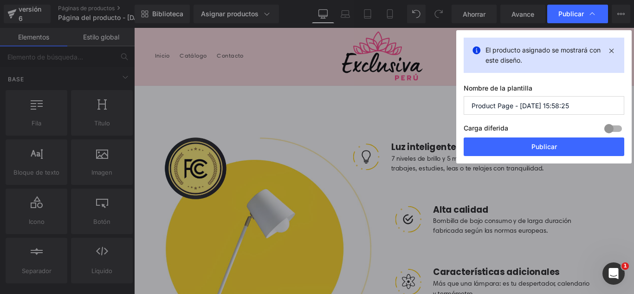
click at [574, 106] on input "Product Page - Aug 16, 15:58:25" at bounding box center [543, 105] width 160 height 19
type input "c"
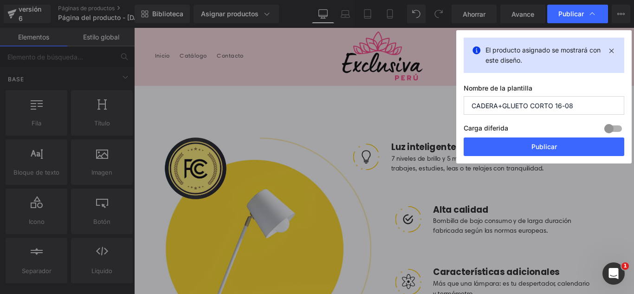
click at [524, 107] on input "CADERA+GLUETO CORTO 16-08" at bounding box center [543, 105] width 160 height 19
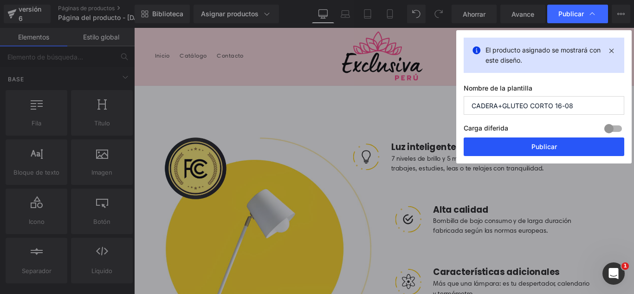
type input "CADERA+GLUTEO CORTO 16-08"
drag, startPoint x: 572, startPoint y: 148, endPoint x: 389, endPoint y: 118, distance: 186.1
click at [573, 148] on button "Publicar" at bounding box center [543, 146] width 160 height 19
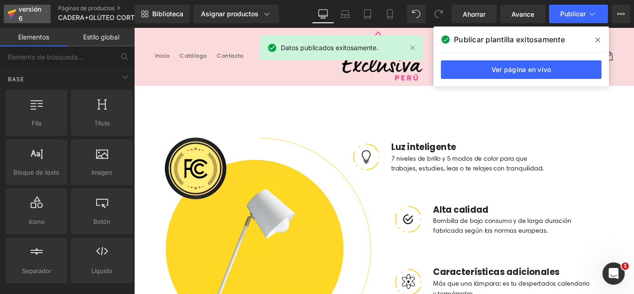
click at [31, 10] on font "versión 6" at bounding box center [30, 13] width 23 height 17
